Goal: Task Accomplishment & Management: Manage account settings

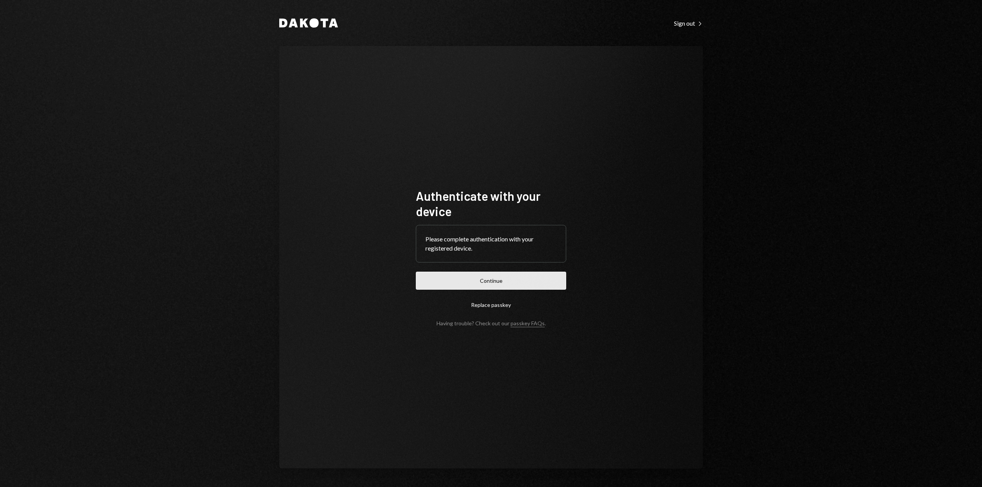
click at [500, 280] on button "Continue" at bounding box center [491, 281] width 150 height 18
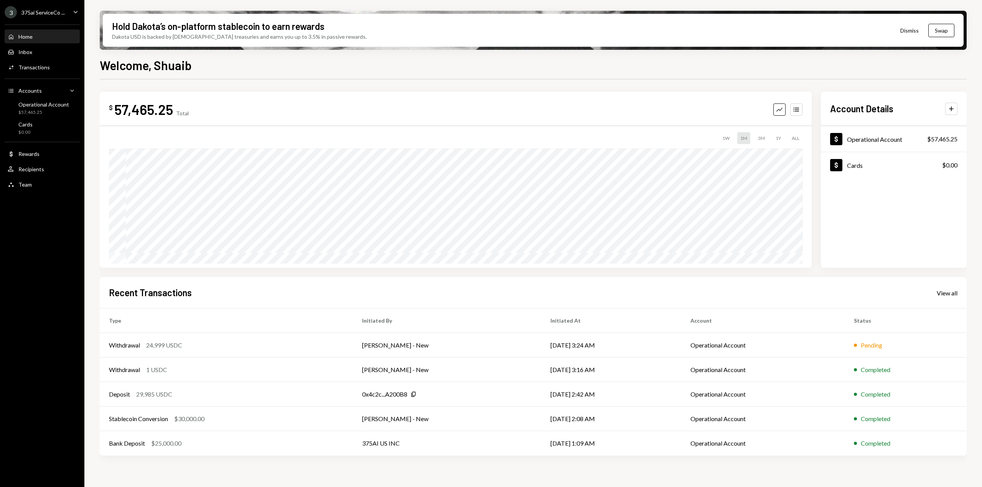
click at [60, 16] on div "3 375ai ServiceCo ..." at bounding box center [35, 12] width 60 height 12
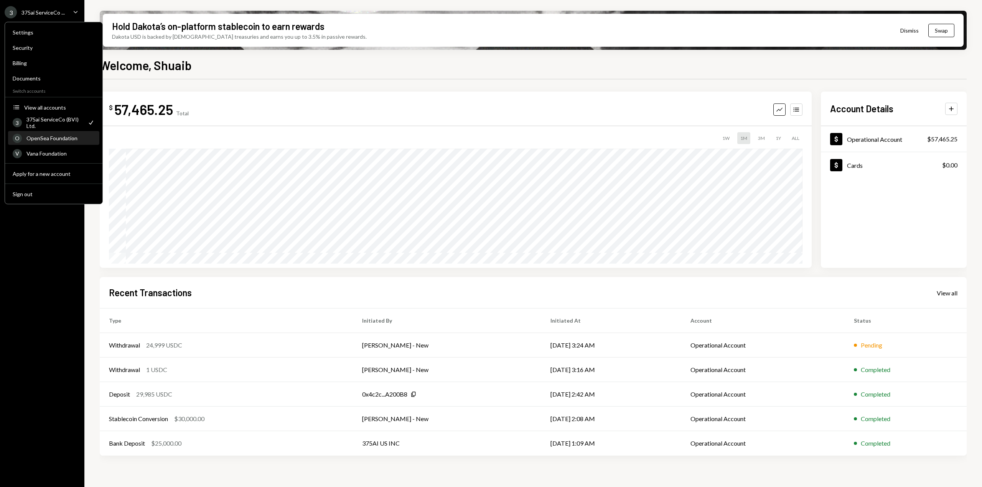
click at [54, 144] on div "O OpenSea Foundation" at bounding box center [54, 138] width 82 height 13
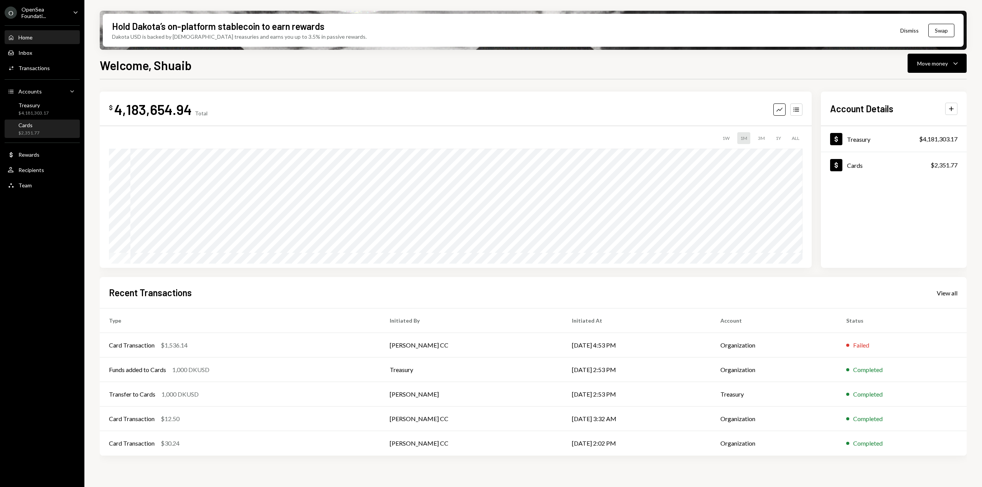
click at [55, 131] on div "Cards $2,351.77" at bounding box center [42, 129] width 69 height 15
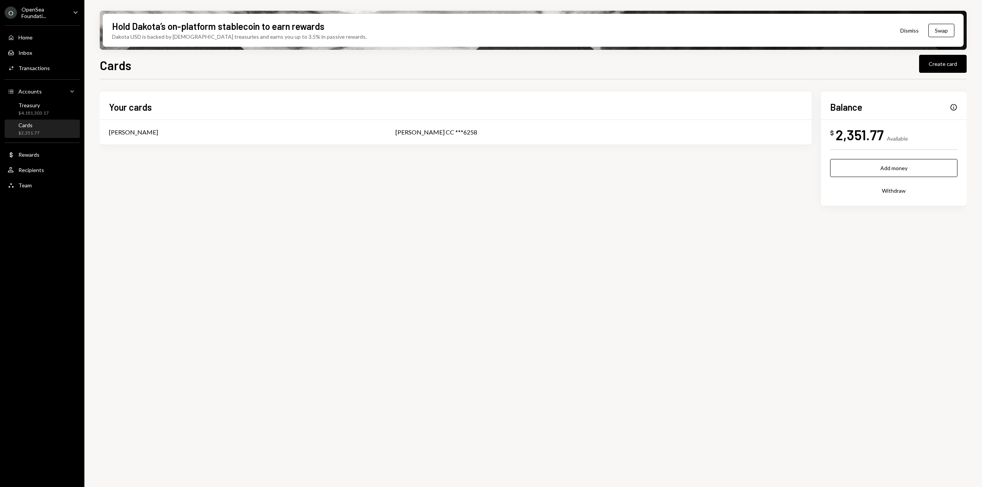
click at [954, 109] on div "Info" at bounding box center [953, 108] width 8 height 8
click at [955, 105] on div "Info" at bounding box center [953, 108] width 8 height 8
click at [581, 132] on div "[PERSON_NAME] CC ***6258" at bounding box center [598, 132] width 407 height 9
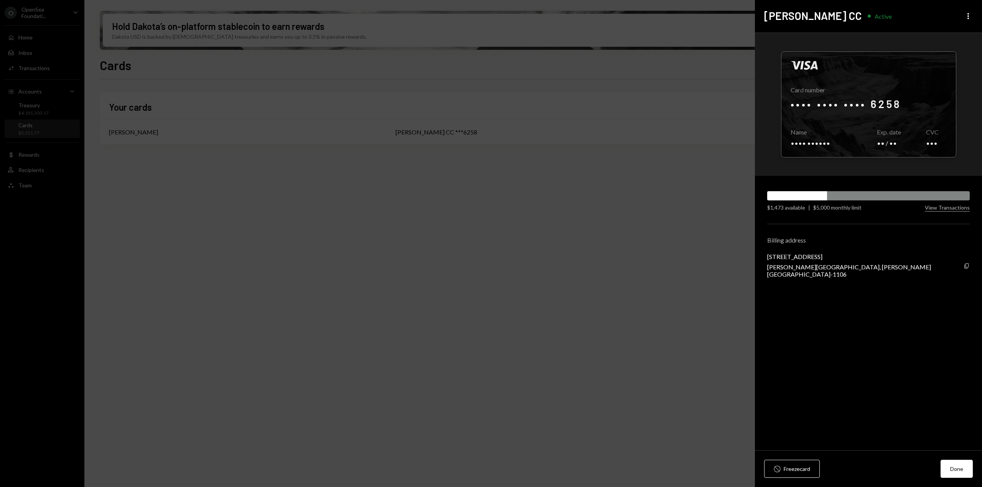
click at [957, 212] on div "Visa Card number •••• •••• •••• 6258 Copy Name •••• •••••• Copy Exp. date •• / …" at bounding box center [868, 242] width 227 height 418
click at [957, 209] on button "View Transactions" at bounding box center [946, 207] width 45 height 7
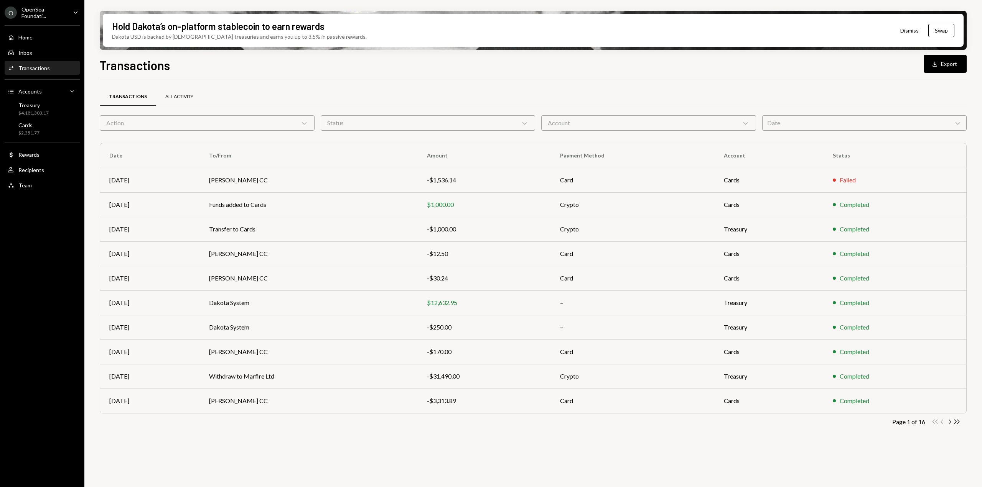
click at [167, 91] on div "All Activity" at bounding box center [179, 97] width 46 height 18
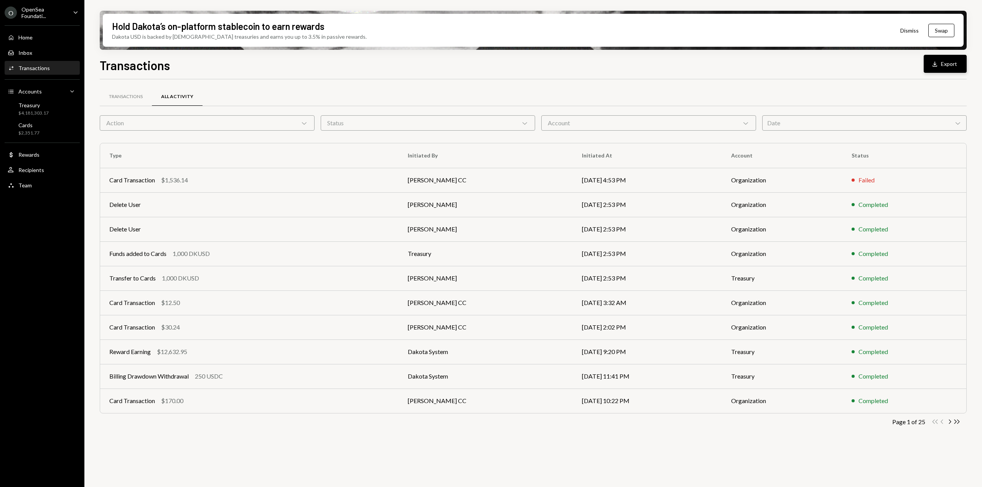
click at [952, 62] on button "Download Export" at bounding box center [944, 64] width 43 height 18
click at [819, 123] on div "Date Chevron Down" at bounding box center [864, 122] width 205 height 15
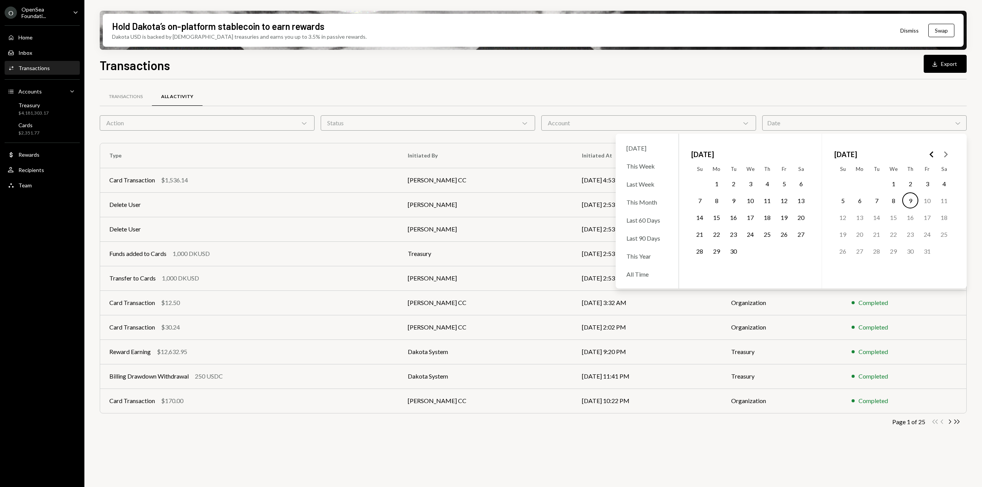
click at [717, 185] on button "1" at bounding box center [716, 184] width 16 height 16
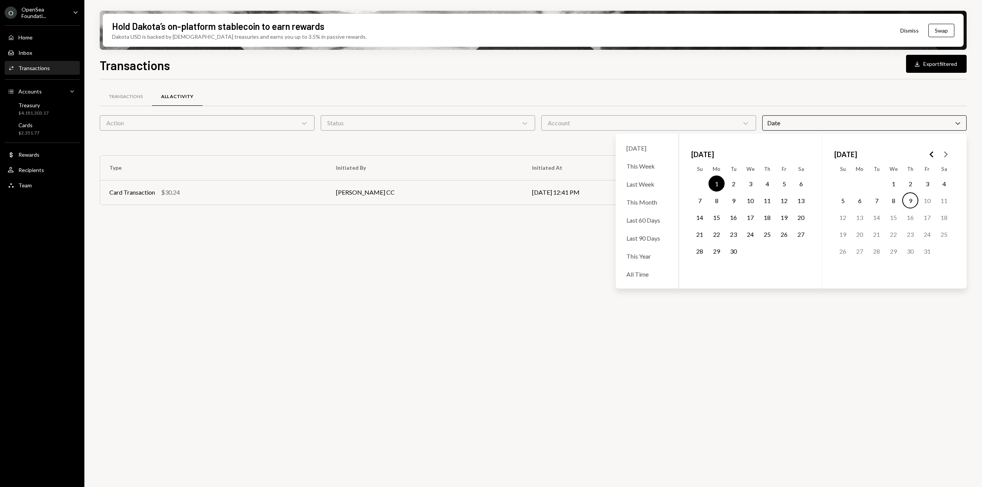
click at [733, 252] on button "30" at bounding box center [733, 251] width 16 height 16
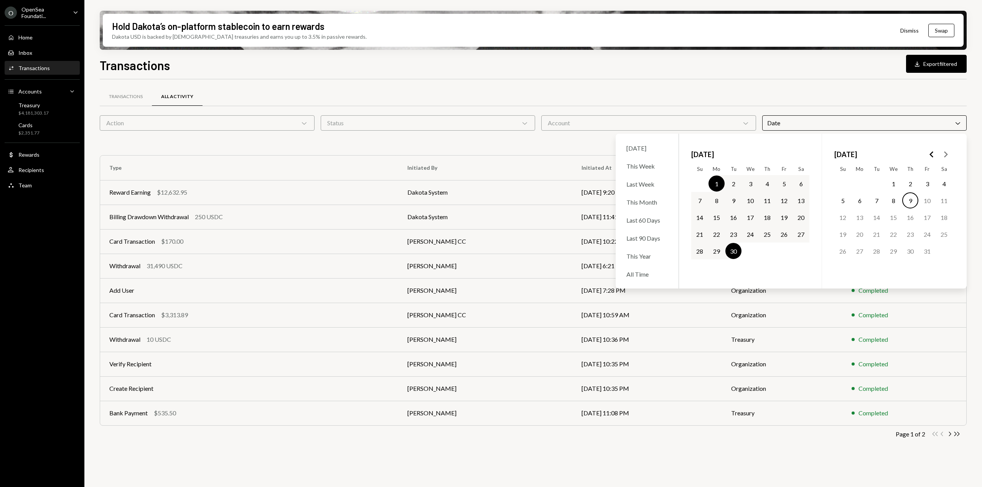
click at [232, 125] on div "Action Chevron Down" at bounding box center [207, 122] width 215 height 15
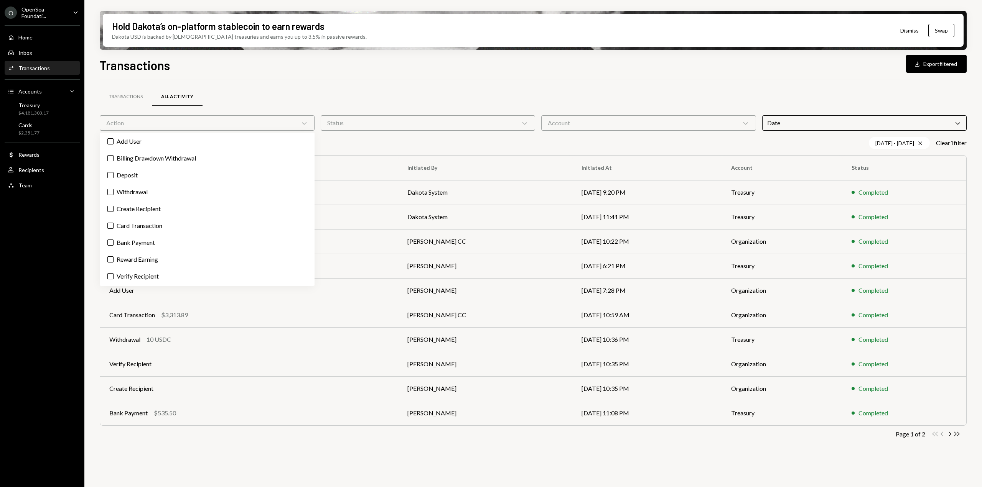
scroll to position [2, 0]
click at [389, 124] on div "Status Chevron Down" at bounding box center [428, 122] width 215 height 15
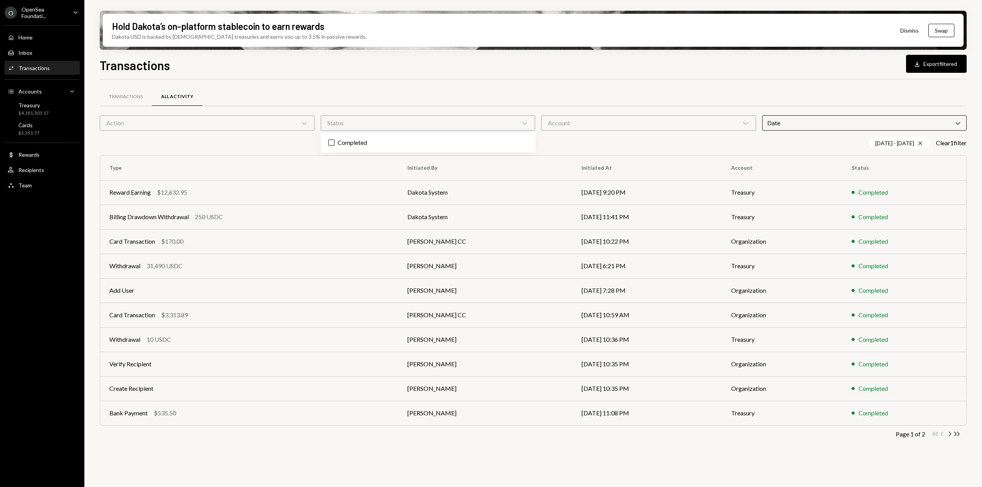
click at [609, 125] on div "Account Chevron Down" at bounding box center [648, 122] width 215 height 15
click at [809, 122] on div "Date Chevron Down" at bounding box center [864, 122] width 205 height 15
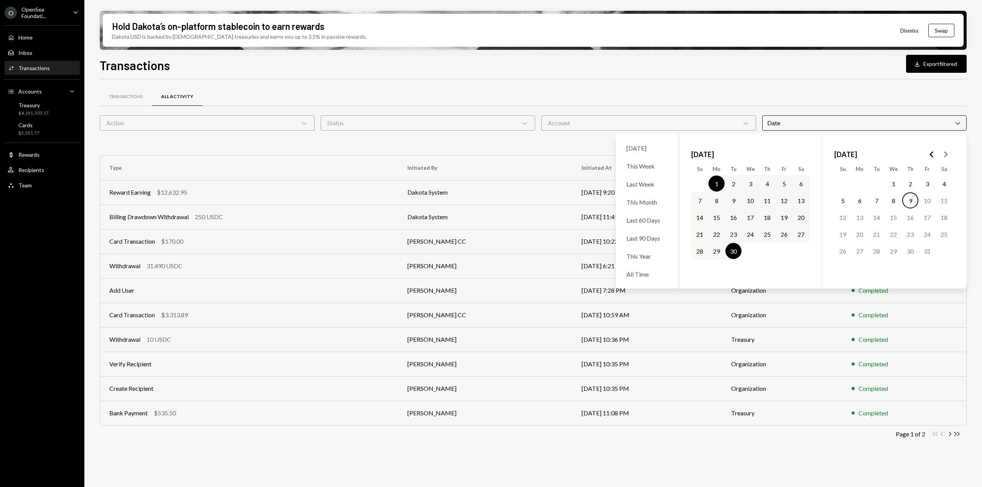
click at [759, 86] on div "Transactions All Activity Action Chevron Down Status Chevron Down Account Chevr…" at bounding box center [533, 268] width 866 height 378
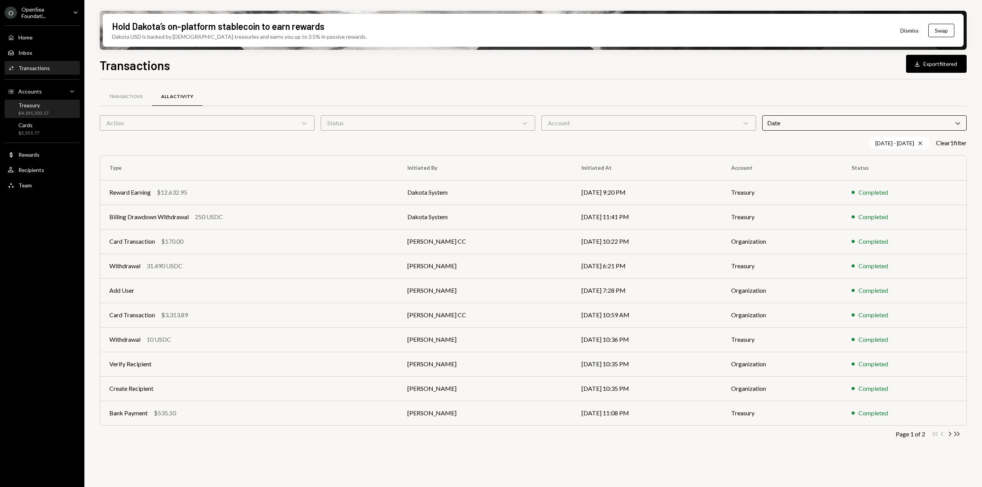
click at [38, 111] on div "$4,181,303.17" at bounding box center [33, 113] width 30 height 7
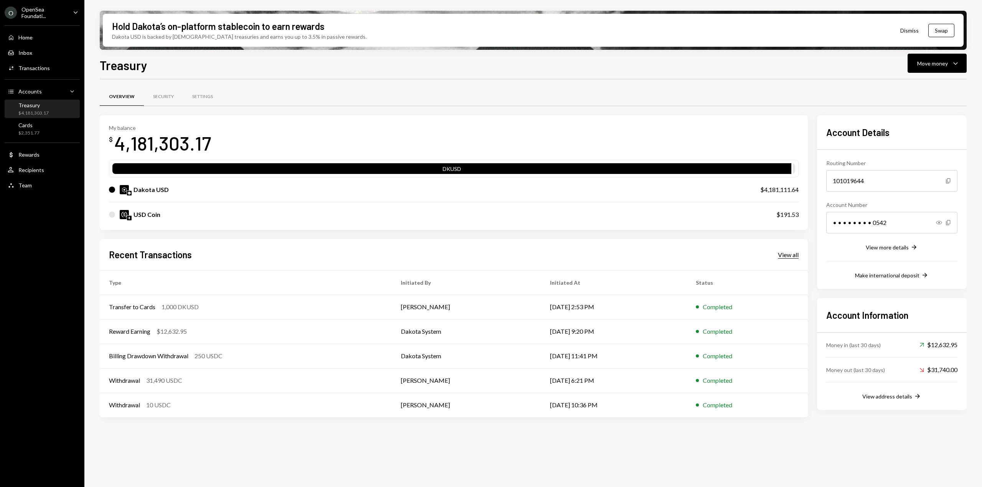
click at [786, 258] on div "View all" at bounding box center [788, 255] width 21 height 8
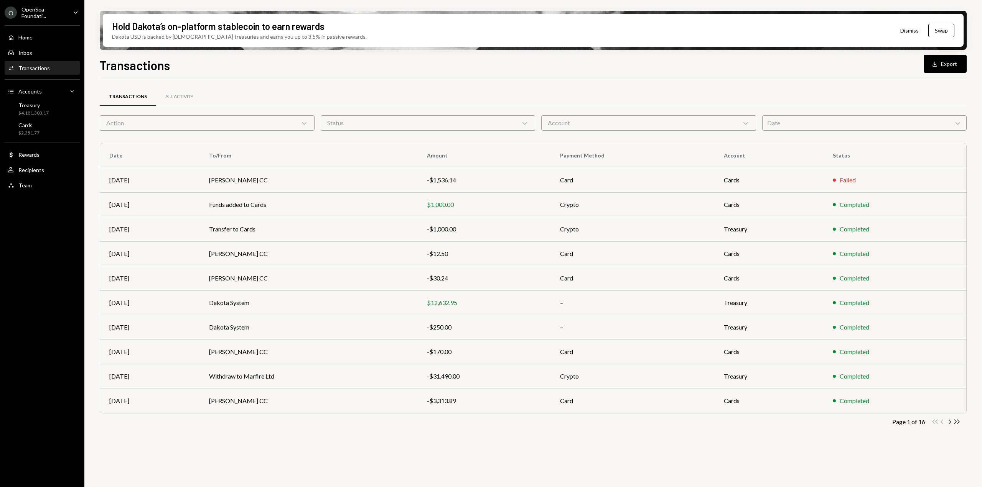
click at [854, 124] on div "Date Chevron Down" at bounding box center [864, 122] width 205 height 15
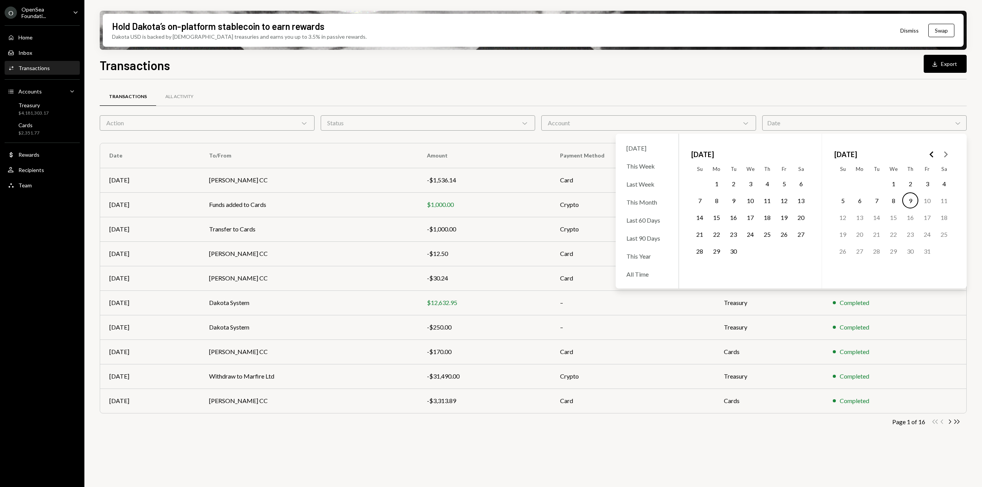
click at [676, 124] on div "Account Chevron Down" at bounding box center [648, 122] width 215 height 15
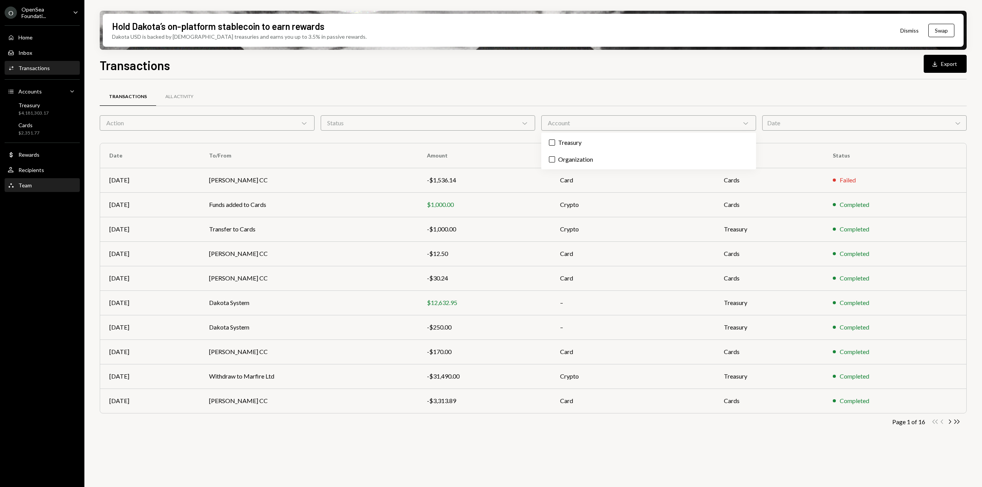
click at [54, 190] on div "Team Team" at bounding box center [42, 185] width 69 height 13
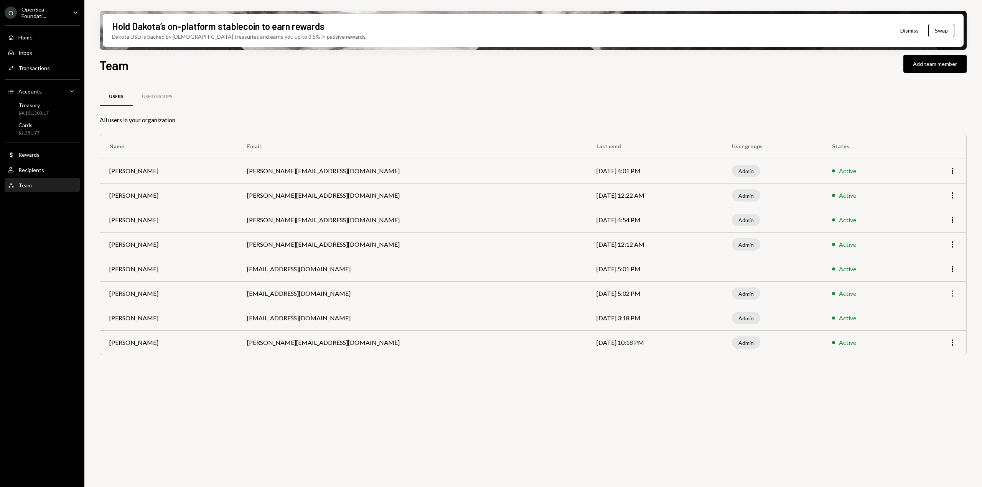
click at [953, 294] on icon "More" at bounding box center [951, 293] width 9 height 9
click at [715, 442] on div "Users User Groups All users in your organization Name Email Last used User grou…" at bounding box center [533, 287] width 866 height 417
